Goal: Task Accomplishment & Management: Manage account settings

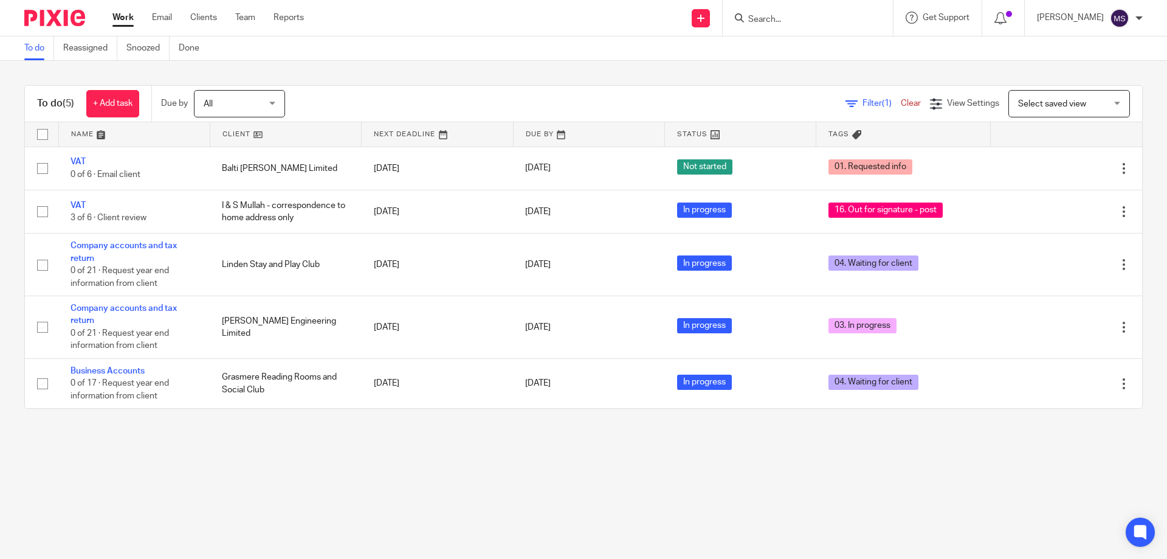
click at [759, 25] on input "Search" at bounding box center [801, 20] width 109 height 11
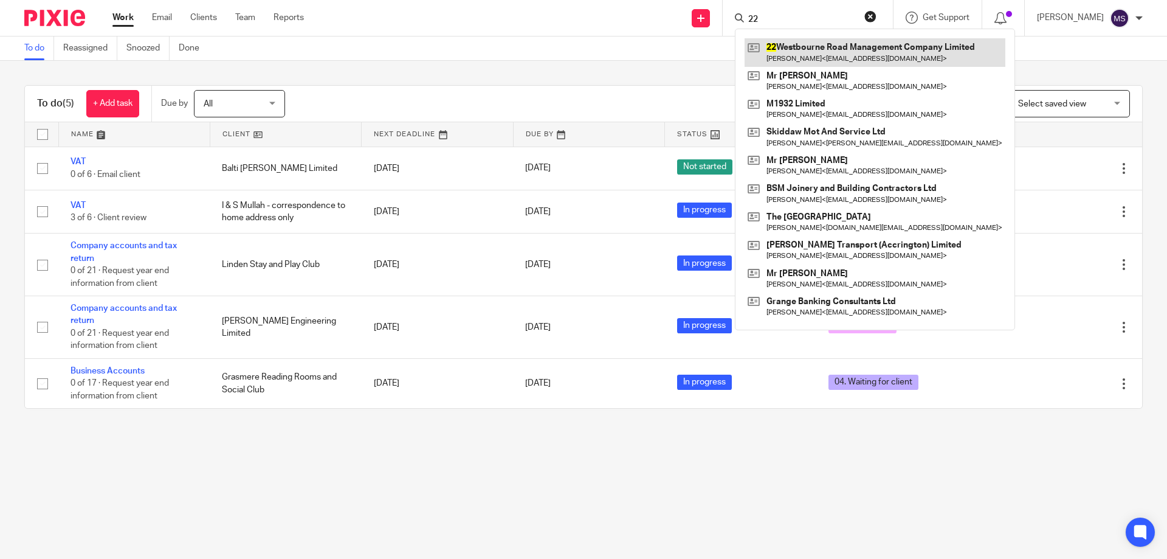
type input "22"
click at [792, 50] on link at bounding box center [875, 52] width 261 height 28
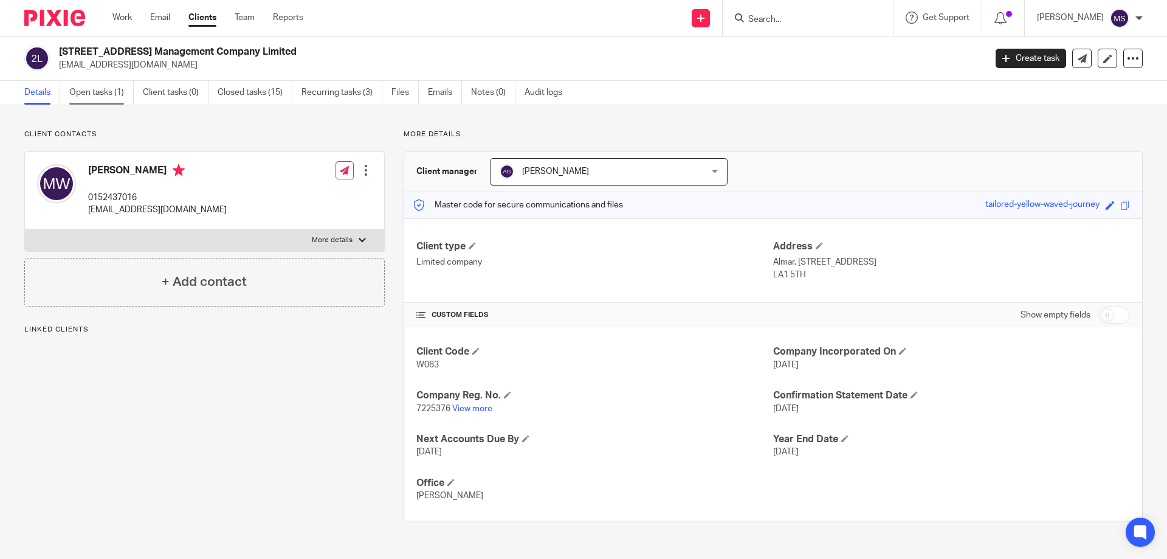
click at [115, 93] on link "Open tasks (1)" at bounding box center [101, 93] width 64 height 24
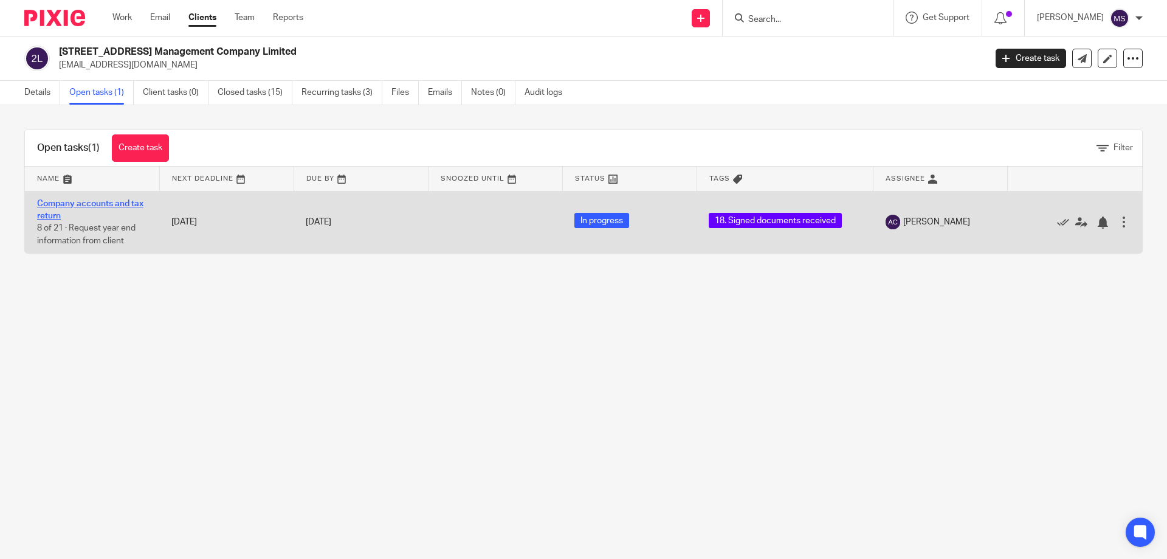
click at [123, 203] on link "Company accounts and tax return" at bounding box center [90, 209] width 106 height 21
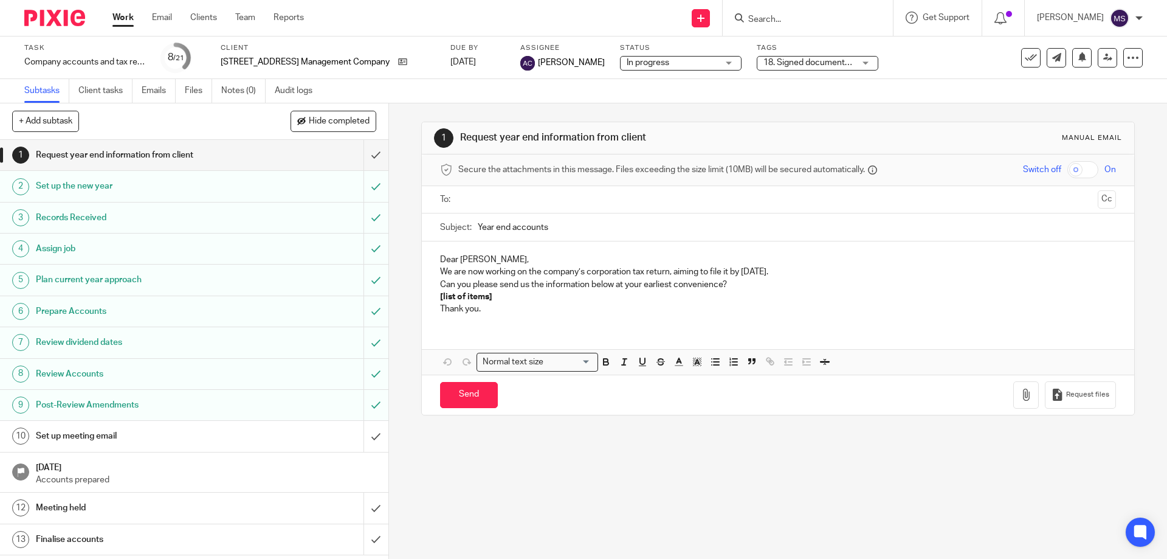
click at [825, 55] on div "Tags 18. Signed documents received 01. Requested info 02. Records received 03. …" at bounding box center [818, 57] width 122 height 29
click at [825, 60] on span "18. Signed documents received" at bounding box center [824, 62] width 121 height 9
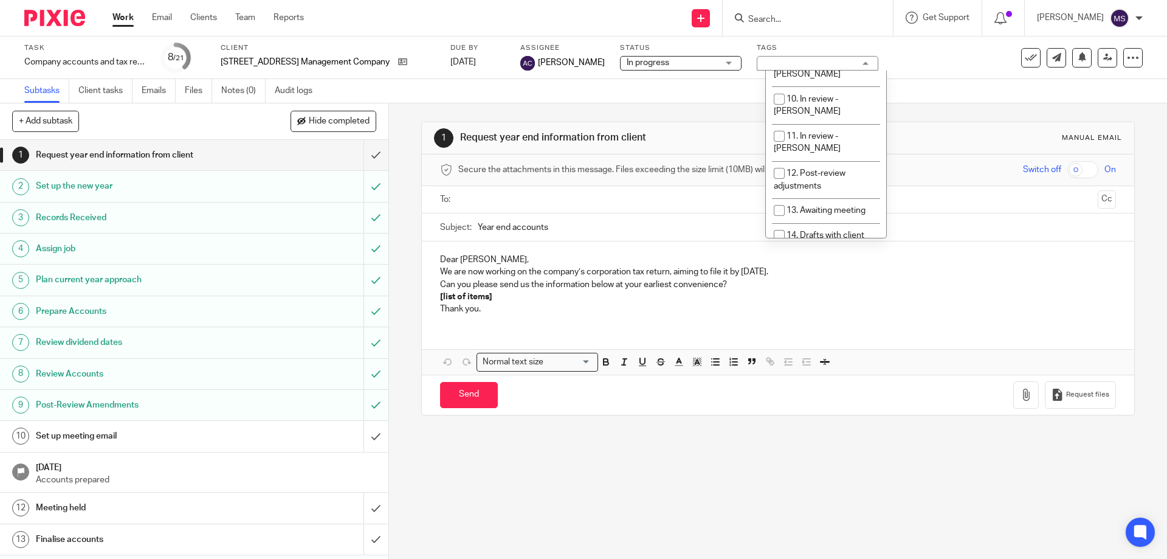
scroll to position [426, 0]
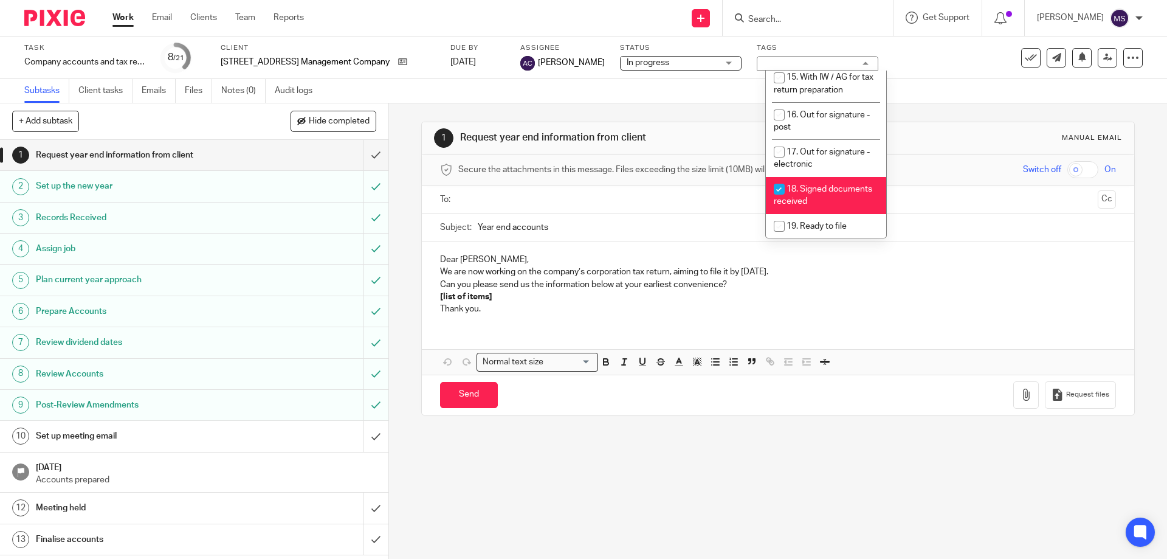
click at [792, 185] on span "18. Signed documents received" at bounding box center [823, 195] width 99 height 21
checkbox input "false"
click at [802, 238] on li "20. Ready to Bill" at bounding box center [826, 250] width 120 height 25
click at [817, 247] on span "20. Ready to Bill" at bounding box center [817, 251] width 60 height 9
checkbox input "false"
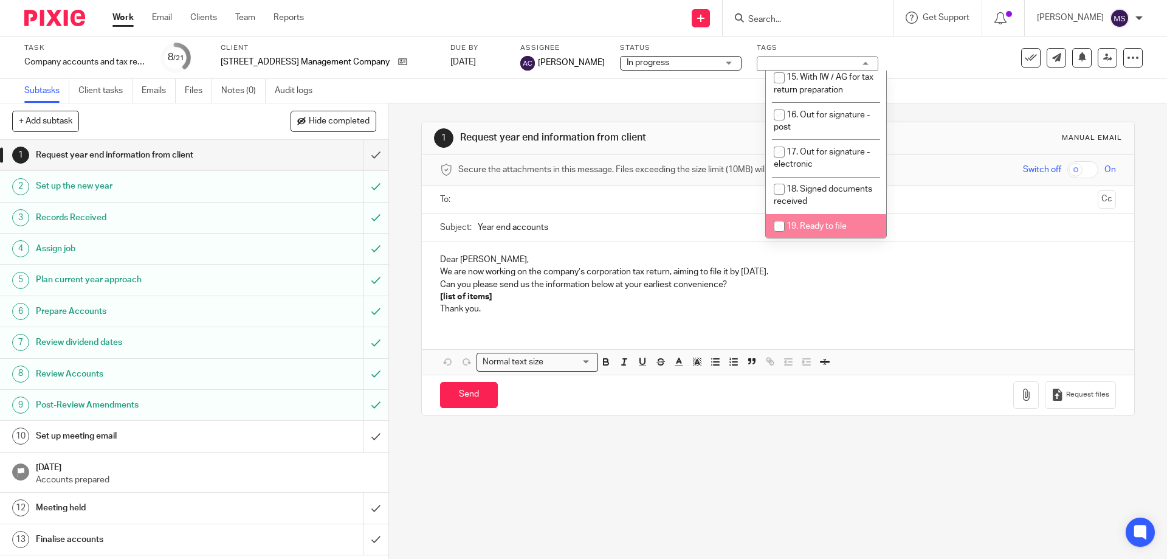
click at [818, 222] on span "19. Ready to file" at bounding box center [817, 226] width 60 height 9
checkbox input "true"
click at [950, 118] on div "1 Request year end information from client Manual email Secure the attachments …" at bounding box center [777, 268] width 713 height 330
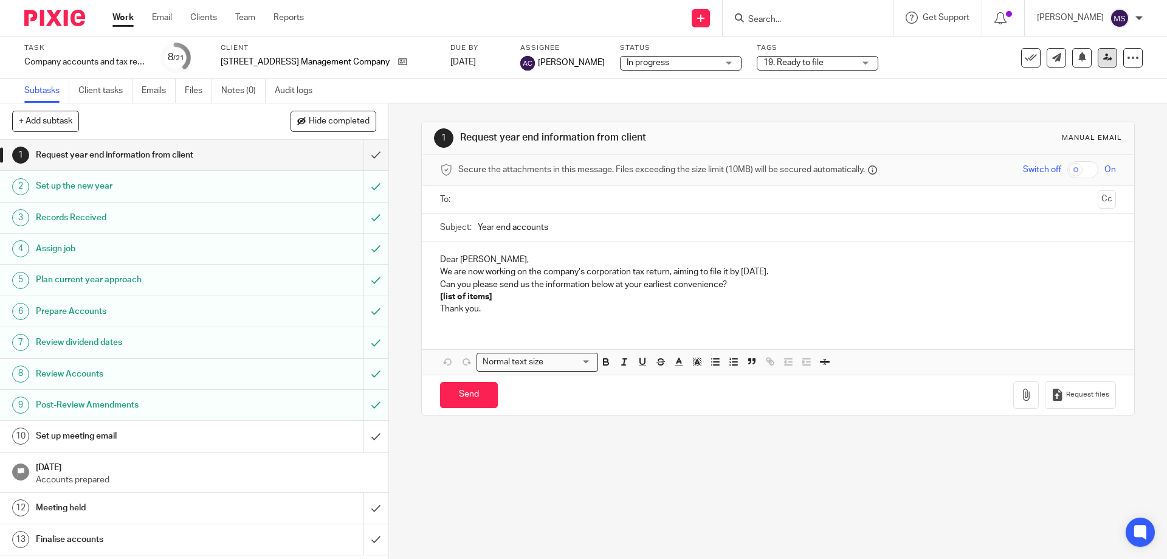
click at [1099, 64] on link at bounding box center [1107, 57] width 19 height 19
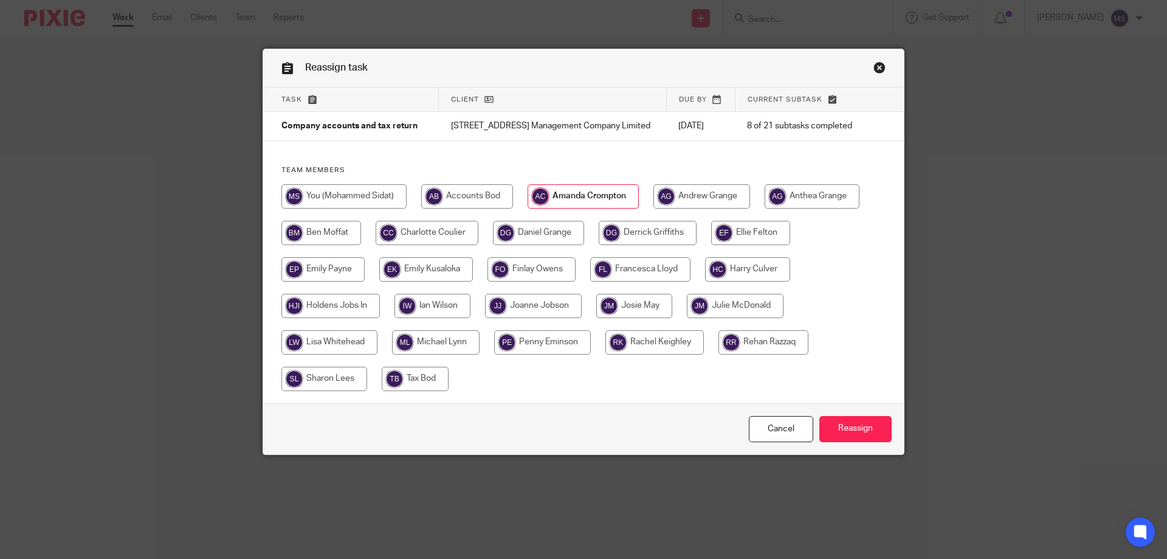
click at [330, 202] on input "radio" at bounding box center [344, 196] width 125 height 24
radio input "true"
click at [857, 428] on input "Reassign" at bounding box center [856, 429] width 72 height 26
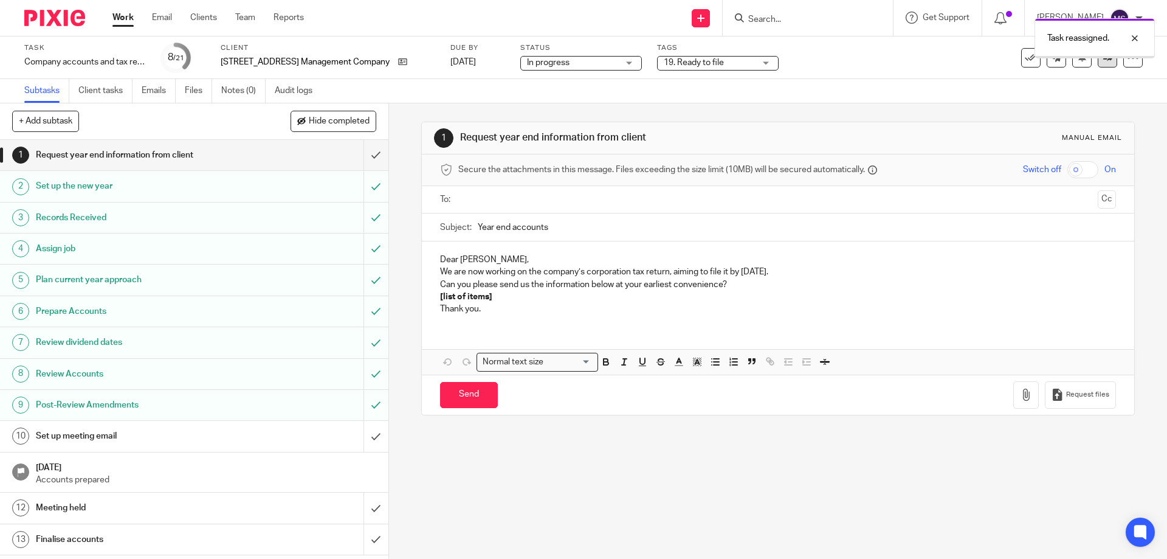
click at [1104, 61] on icon at bounding box center [1108, 57] width 9 height 9
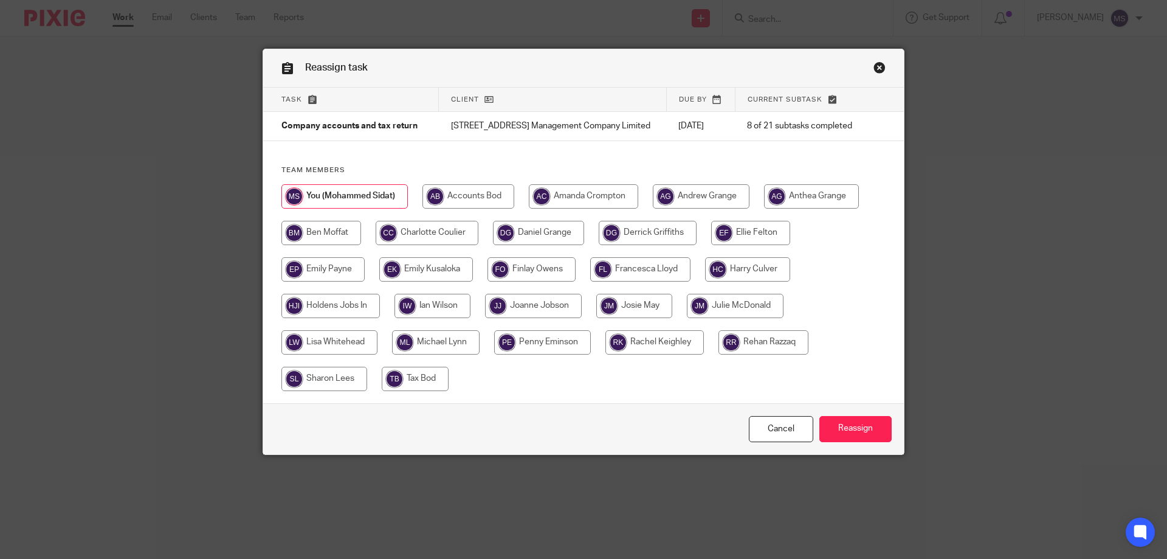
click at [624, 238] on input "radio" at bounding box center [648, 233] width 98 height 24
radio input "true"
click at [837, 427] on input "Reassign" at bounding box center [856, 429] width 72 height 26
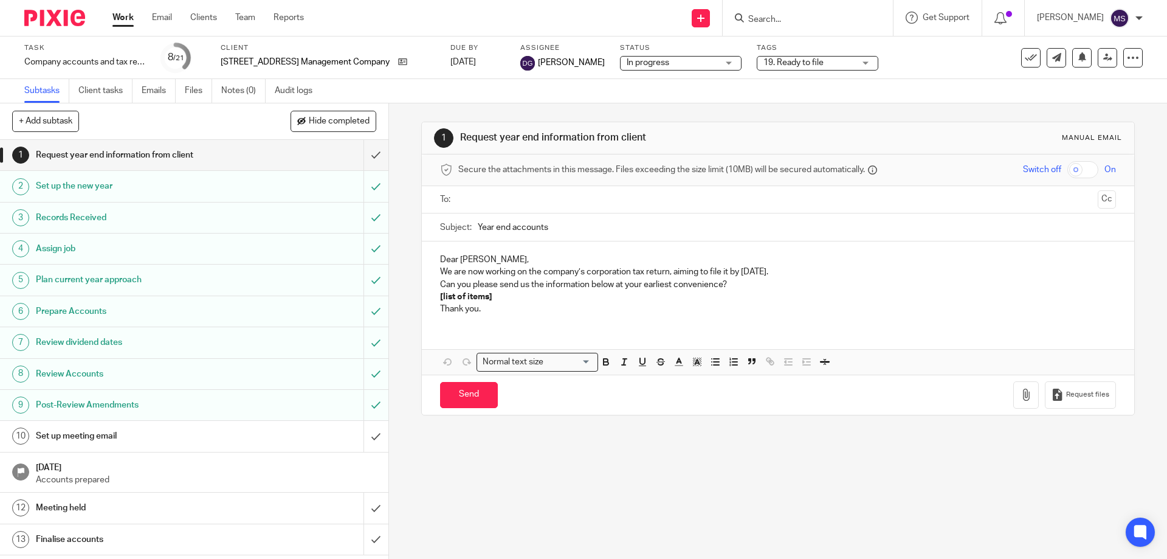
click at [122, 16] on link "Work" at bounding box center [122, 18] width 21 height 12
